Goal: Task Accomplishment & Management: Complete application form

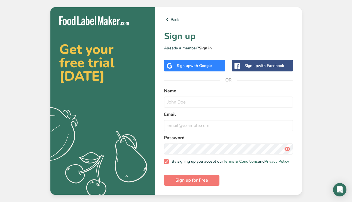
click at [207, 47] on link "Sign in" at bounding box center [205, 47] width 13 height 5
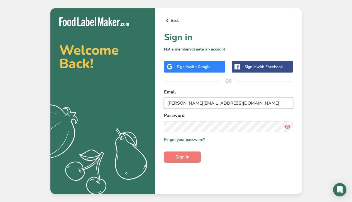
type input "[PERSON_NAME][EMAIL_ADDRESS][DOMAIN_NAME]"
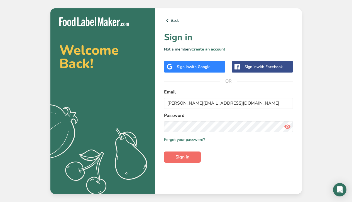
click at [187, 156] on span "Sign in" at bounding box center [183, 157] width 14 height 7
click at [185, 158] on span "Sign in" at bounding box center [183, 157] width 14 height 7
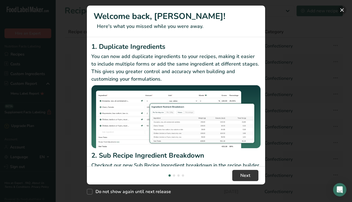
click at [343, 11] on button "New Features" at bounding box center [342, 10] width 9 height 9
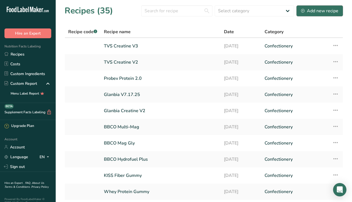
click at [316, 11] on div "Add new recipe" at bounding box center [319, 11] width 37 height 7
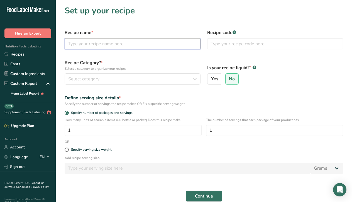
click at [138, 44] on input "text" at bounding box center [133, 43] width 136 height 11
type input "Low Sugar"
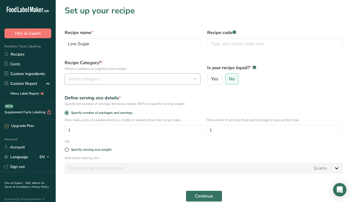
click at [141, 79] on div "Select category" at bounding box center [130, 79] width 125 height 7
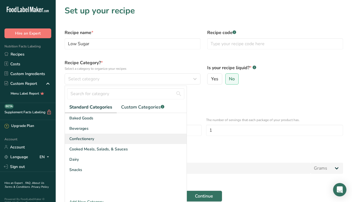
click at [135, 134] on div "Confectionery" at bounding box center [126, 139] width 122 height 10
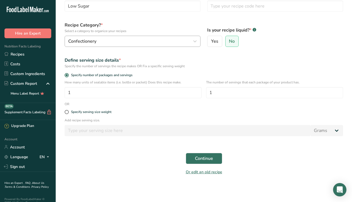
scroll to position [38, 0]
click at [220, 94] on input "1" at bounding box center [274, 92] width 137 height 11
click at [67, 113] on span at bounding box center [67, 112] width 4 height 4
click at [67, 113] on input "Specify serving size weight" at bounding box center [67, 112] width 4 height 4
radio input "true"
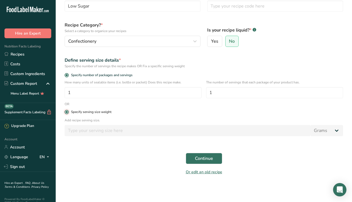
radio input "false"
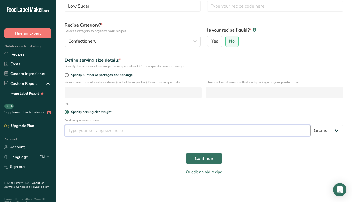
click at [232, 130] on input "number" at bounding box center [188, 130] width 246 height 11
type input "50"
click at [209, 160] on span "Continue" at bounding box center [204, 158] width 18 height 7
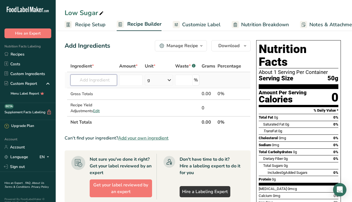
click at [79, 82] on input "text" at bounding box center [94, 79] width 47 height 11
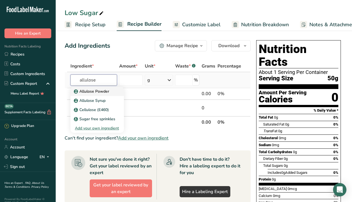
type input "allulose"
click at [85, 92] on p "Allulose Powder" at bounding box center [92, 91] width 34 height 6
type input "Allulose Powder"
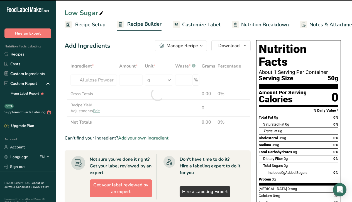
type input "0"
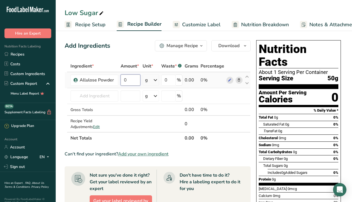
click at [128, 79] on input "0" at bounding box center [131, 79] width 20 height 11
type input "9"
type input "21"
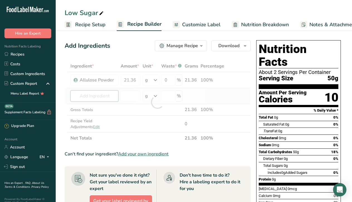
click at [110, 98] on div "Ingredient * Amount * Unit * Waste * .a-a{fill:#347362;}.b-a{fill:#fff;} Grams …" at bounding box center [158, 102] width 186 height 84
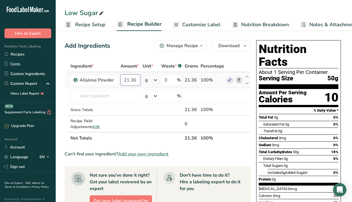
click at [137, 80] on input "21.36" at bounding box center [131, 79] width 20 height 11
type input "21.3"
type input "2"
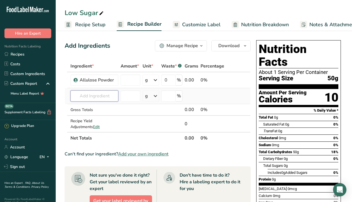
click at [100, 98] on div "Ingredient * Amount * Unit * Waste * .a-a{fill:#347362;}.b-a{fill:#fff;} Grams …" at bounding box center [158, 102] width 186 height 84
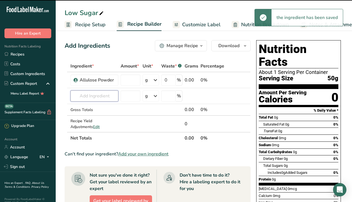
type input "0"
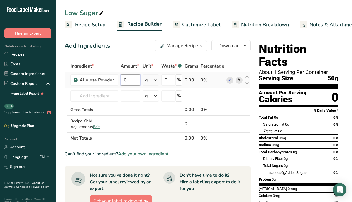
click at [133, 81] on input "0" at bounding box center [131, 79] width 20 height 11
type input "10"
type input "10.49"
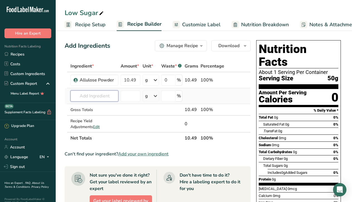
click at [99, 100] on div "Ingredient * Amount * Unit * Waste * .a-a{fill:#347362;}.b-a{fill:#fff;} Grams …" at bounding box center [158, 102] width 186 height 84
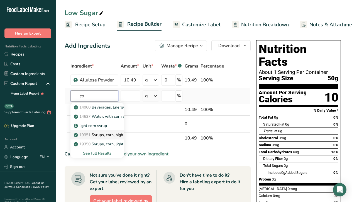
type input "c"
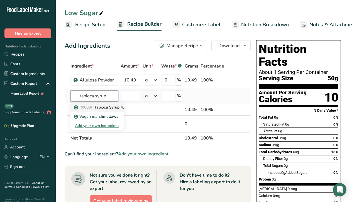
type input "tapioca syrup"
click at [111, 108] on p "R0003F Tapioca Syrup 42DE" at bounding box center [102, 107] width 55 height 6
type input "Tapioca Syrup 42DE"
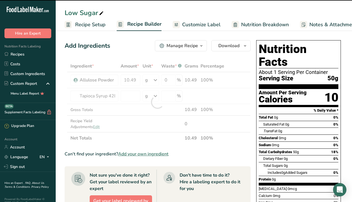
type input "0"
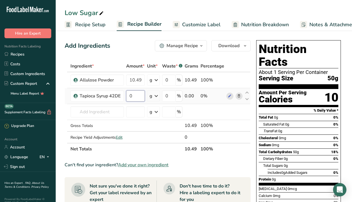
click at [135, 96] on input "0" at bounding box center [135, 95] width 19 height 11
type input "21"
type input "21.36"
click at [97, 111] on div "Ingredient * Amount * Unit * Waste * .a-a{fill:#347362;}.b-a{fill:#fff;} Grams …" at bounding box center [158, 107] width 186 height 95
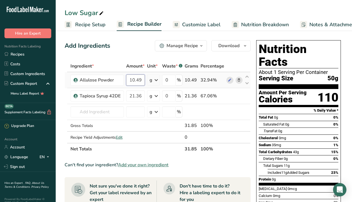
click at [143, 79] on input "10.49" at bounding box center [135, 79] width 19 height 11
type input "10.4"
type input "1"
type input "6"
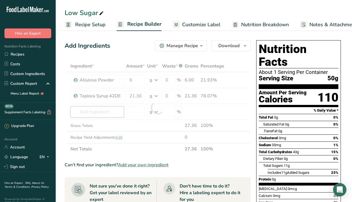
click at [111, 110] on div "Ingredient * Amount * Unit * Waste * .a-a{fill:#347362;}.b-a{fill:#fff;} Grams …" at bounding box center [158, 107] width 186 height 95
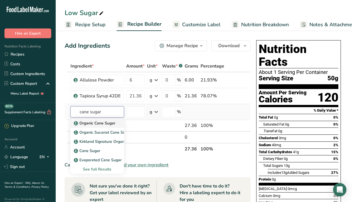
type input "cane sugar"
click at [109, 122] on p "Organic Cane Sugar" at bounding box center [95, 123] width 40 height 6
type input "Organic Cane Sugar"
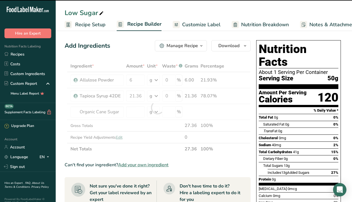
type input "0"
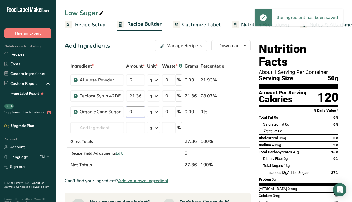
click at [134, 112] on input "0" at bounding box center [135, 111] width 19 height 11
type input "6"
click at [112, 127] on div "Ingredient * Amount * Unit * Waste * .a-a{fill:#347362;}.b-a{fill:#fff;} Grams …" at bounding box center [158, 115] width 186 height 110
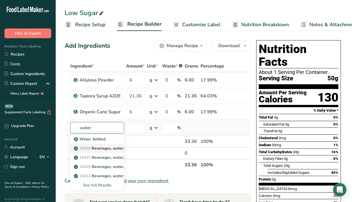
type input "water"
click at [96, 150] on p "14438 Beverages, water, bottled, non-carbonated, [PERSON_NAME]" at bounding box center [138, 148] width 127 height 6
type input "Beverages, water, bottled, non-carbonated, [PERSON_NAME]"
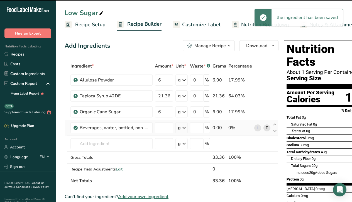
type input "0"
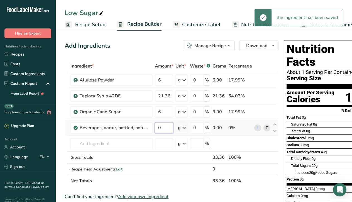
click at [164, 129] on input "0" at bounding box center [164, 127] width 18 height 11
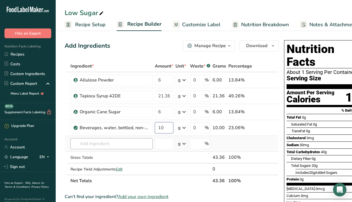
type input "10"
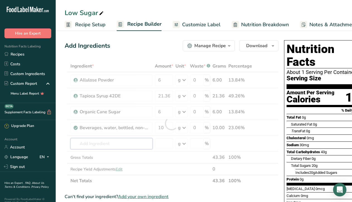
click at [138, 142] on div "Ingredient * Amount * Unit * Waste * .a-a{fill:#347362;}.b-a{fill:#fff;} Grams …" at bounding box center [172, 123] width 214 height 126
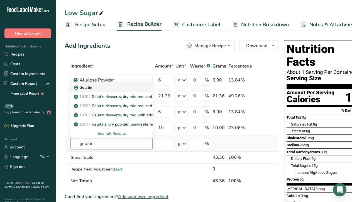
type input "gelatin"
click at [126, 89] on div "Gelatin" at bounding box center [107, 87] width 64 height 6
type input "Gelatin"
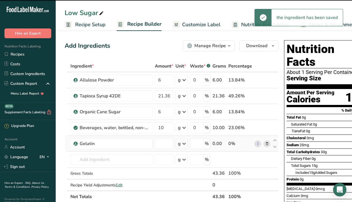
type input "0"
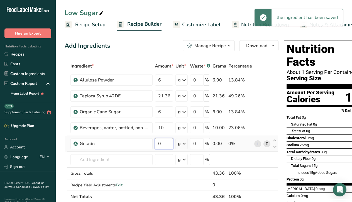
click at [161, 144] on input "0" at bounding box center [164, 143] width 18 height 11
type input "3"
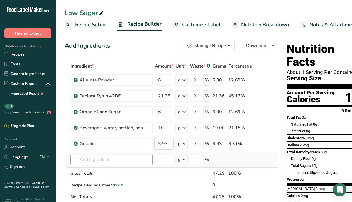
type input "3.93"
click at [124, 161] on div "Ingredient * Amount * Unit * Waste * .a-a{fill:#347362;}.b-a{fill:#fff;} Grams …" at bounding box center [172, 131] width 214 height 142
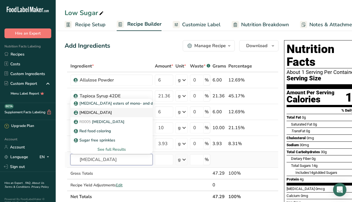
type input "[MEDICAL_DATA]"
click at [117, 114] on div "[MEDICAL_DATA]" at bounding box center [107, 113] width 64 height 6
type input "[MEDICAL_DATA]"
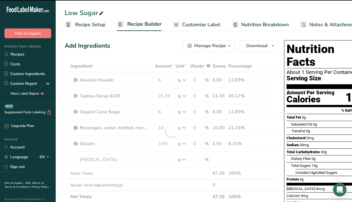
type input "0"
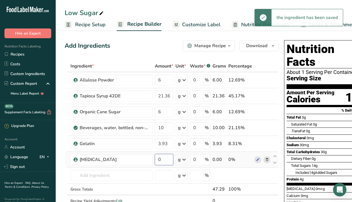
click at [162, 161] on input "0" at bounding box center [164, 159] width 18 height 11
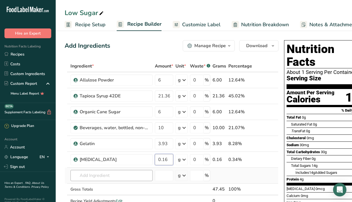
type input "0.16"
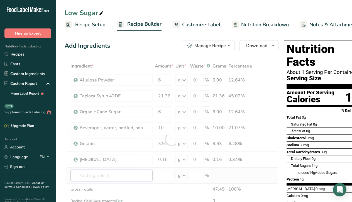
click at [130, 179] on div "Ingredient * Amount * Unit * Waste * .a-a{fill:#347362;}.b-a{fill:#fff;} Grams …" at bounding box center [172, 139] width 214 height 158
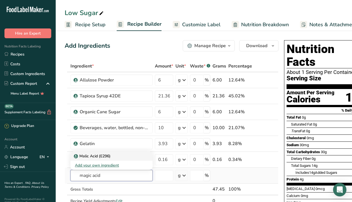
type input "magic acid"
click at [110, 155] on p "Malic Acid (E296)" at bounding box center [93, 156] width 36 height 6
type input "Malic Acid (E296)"
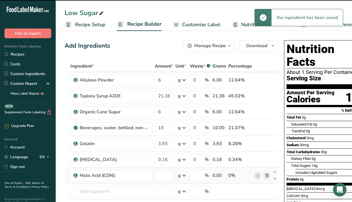
type input "0"
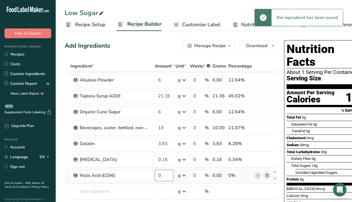
click at [162, 178] on input "0" at bounding box center [164, 175] width 18 height 11
type input "0.16"
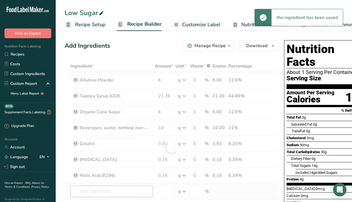
click at [141, 193] on div "Ingredient * Amount * Unit * Waste * .a-a{fill:#347362;}.b-a{fill:#fff;} Grams …" at bounding box center [172, 147] width 214 height 174
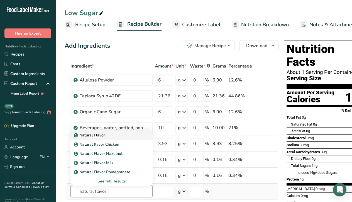
type input "natural flavor"
click at [117, 135] on div "Natural Flavor" at bounding box center [107, 135] width 64 height 6
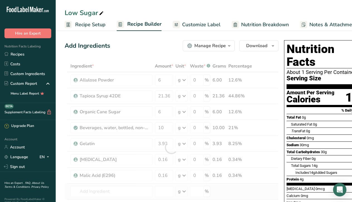
type input "Natural Flavor"
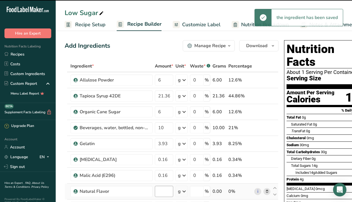
type input "0"
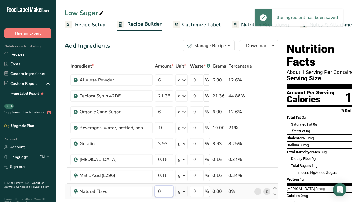
click at [163, 191] on input "0" at bounding box center [164, 191] width 18 height 11
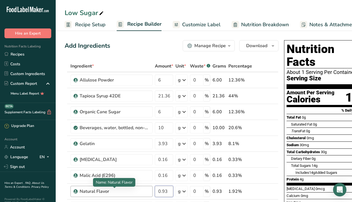
type input "0.93"
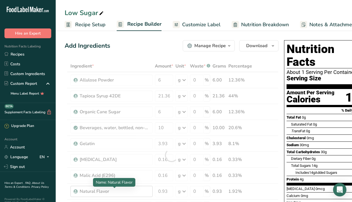
click at [136, 192] on div "Ingredient * Amount * Unit * Waste * .a-a{fill:#347362;}.b-a{fill:#fff;} Grams …" at bounding box center [172, 155] width 214 height 190
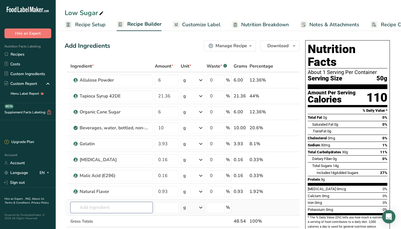
click at [132, 202] on input "text" at bounding box center [112, 207] width 82 height 11
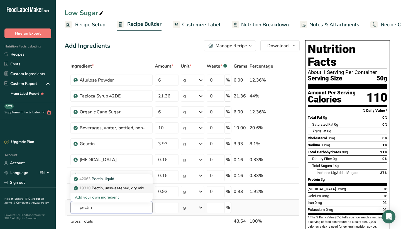
type input "pectin"
click at [109, 189] on p "19310 Pectin, unsweetened, dry mix" at bounding box center [109, 188] width 69 height 6
type input "Pectin, unsweetened, dry mix"
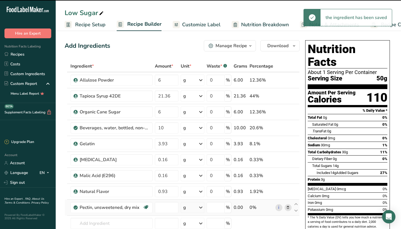
type input "0"
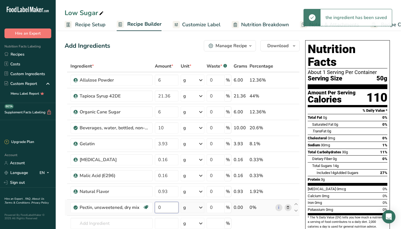
click at [162, 202] on input "0" at bounding box center [167, 207] width 24 height 11
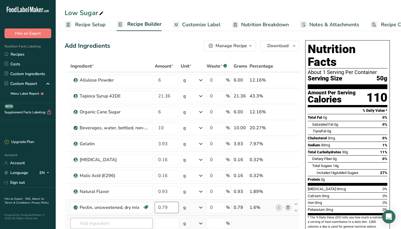
type input "0.79"
click at [140, 202] on div "Ingredient * Amount * Unit * Waste * .a-a{fill:#347362;}.b-a{fill:#fff;} Grams …" at bounding box center [182, 163] width 235 height 206
click at [171, 95] on input "21.36" at bounding box center [167, 95] width 24 height 11
type input "21.3"
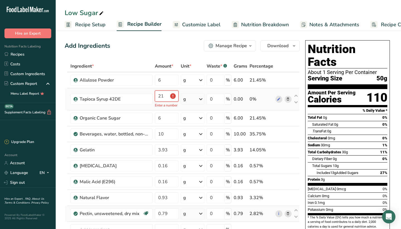
type input "2"
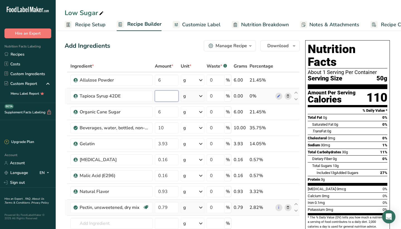
type input "3"
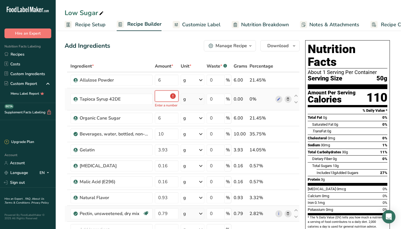
type input "3.2"
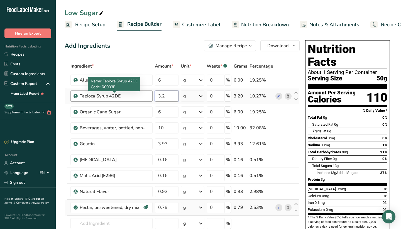
type input "3.2"
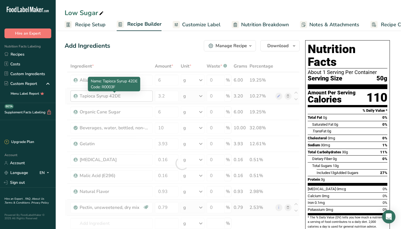
click at [140, 98] on div "Ingredient * Amount * Unit * Waste * .a-a{fill:#347362;}.b-a{fill:#fff;} Grams …" at bounding box center [182, 163] width 235 height 206
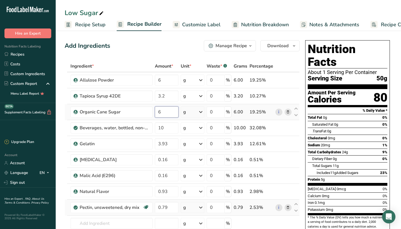
click at [164, 113] on input "6" at bounding box center [167, 111] width 24 height 11
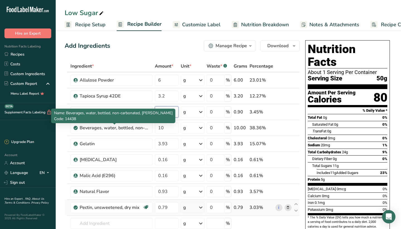
type input "0.90"
click at [141, 114] on span "Name: Beverages, water, bottled, non-carbonated, [PERSON_NAME]" at bounding box center [113, 112] width 119 height 5
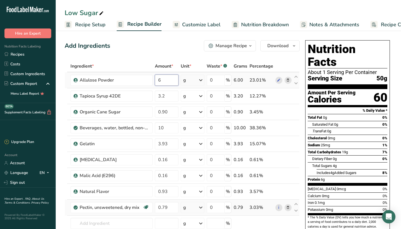
click at [165, 81] on input "6" at bounding box center [167, 79] width 24 height 11
type input "21"
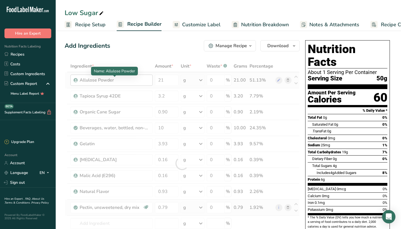
click at [135, 81] on div "Ingredient * Amount * Unit * Waste * .a-a{fill:#347362;}.b-a{fill:#fff;} Grams …" at bounding box center [182, 163] width 235 height 206
